Goal: Communication & Community: Ask a question

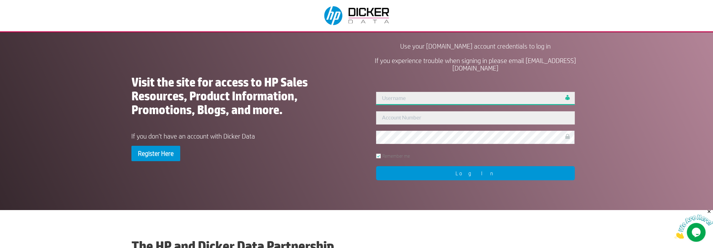
click at [407, 99] on input "text" at bounding box center [475, 98] width 198 height 13
type input "admin"
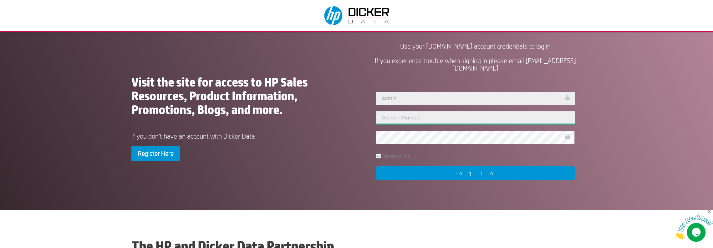
click at [412, 115] on input "text" at bounding box center [475, 117] width 198 height 13
click at [407, 118] on input "text" at bounding box center [475, 117] width 198 height 13
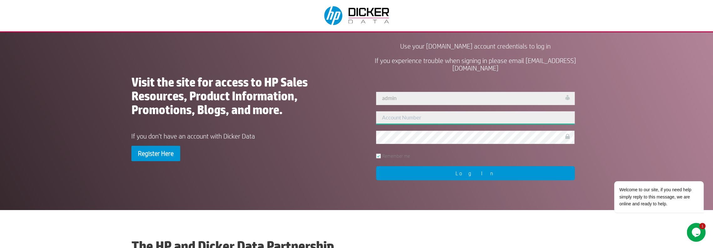
click at [441, 113] on input "text" at bounding box center [475, 117] width 198 height 13
type input "44572"
click at [485, 171] on input "Log In" at bounding box center [475, 173] width 198 height 14
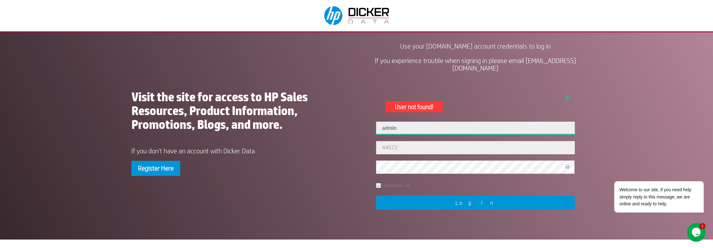
click at [406, 130] on input "admin" at bounding box center [475, 127] width 198 height 13
click at [355, 164] on div "Visit the site for access to HP Sales Resources, Product Information, Promotion…" at bounding box center [356, 133] width 451 height 187
click at [695, 232] on icon "Chat widget" at bounding box center [696, 231] width 9 height 9
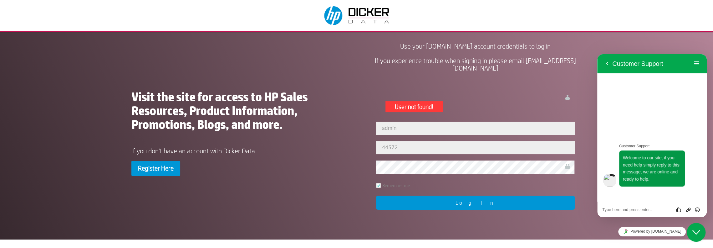
click at [636, 208] on textarea at bounding box center [652, 209] width 100 height 5
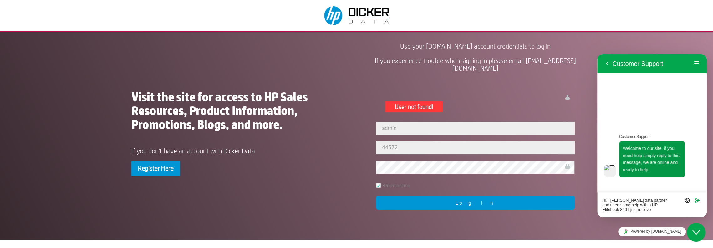
type textarea "Hi, I'[PERSON_NAME] data partner and need some help with a HP Elitebook 840 I j…"
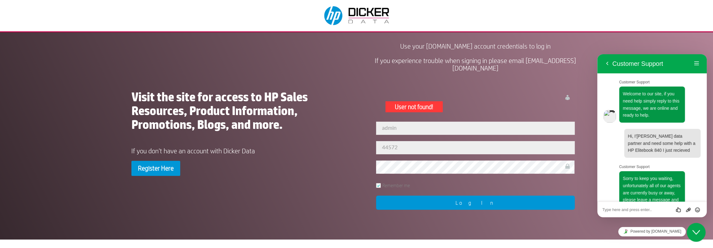
scroll to position [138, 0]
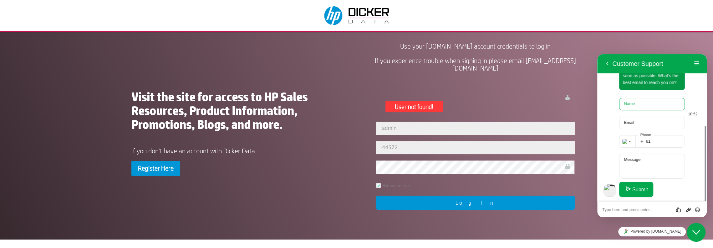
click at [645, 106] on input "Name" at bounding box center [652, 104] width 66 height 13
type input "[PERSON_NAME]"
click at [643, 124] on input "Email" at bounding box center [652, 122] width 66 height 13
type input "[PERSON_NAME][EMAIL_ADDRESS][DOMAIN_NAME]"
click at [657, 140] on input "61" at bounding box center [660, 141] width 49 height 13
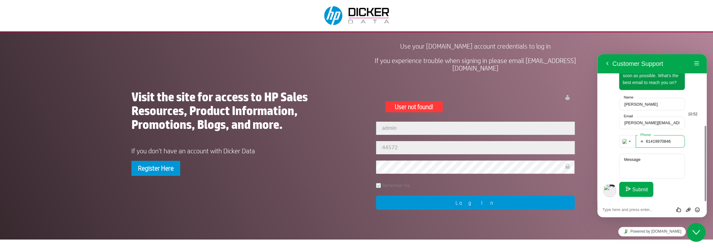
type input "61419970846"
click at [642, 161] on label "Message" at bounding box center [632, 159] width 23 height 5
click at [642, 161] on textarea "Message" at bounding box center [652, 165] width 66 height 25
type textarea "My end customer tried to re-image the Elitebook 840 and seems they deleted the …"
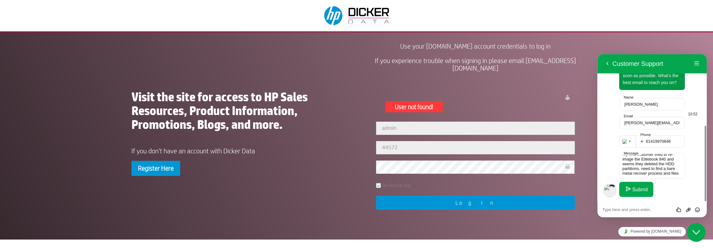
click at [636, 188] on button "Submit" at bounding box center [636, 189] width 34 height 15
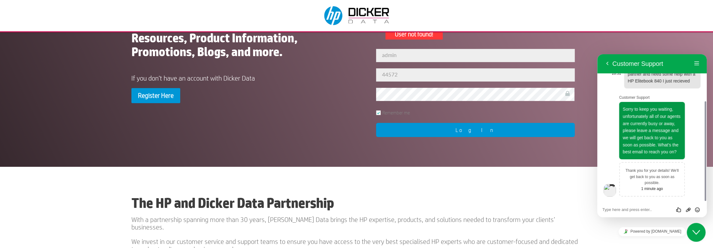
scroll to position [94, 0]
